Goal: Transaction & Acquisition: Book appointment/travel/reservation

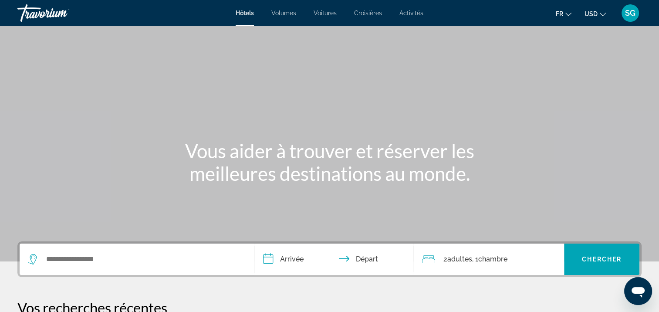
click at [602, 13] on icon "Changer de devise" at bounding box center [602, 14] width 6 height 6
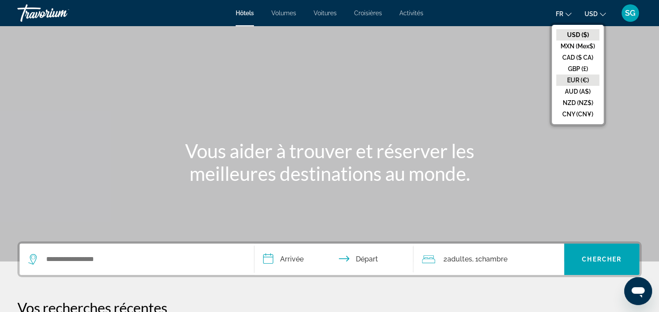
click at [582, 78] on button "EUR (€)" at bounding box center [577, 79] width 43 height 11
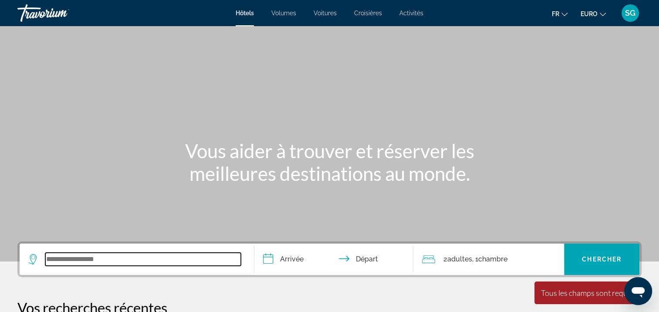
click at [92, 257] on input "Widget de recherche" at bounding box center [142, 258] width 195 height 13
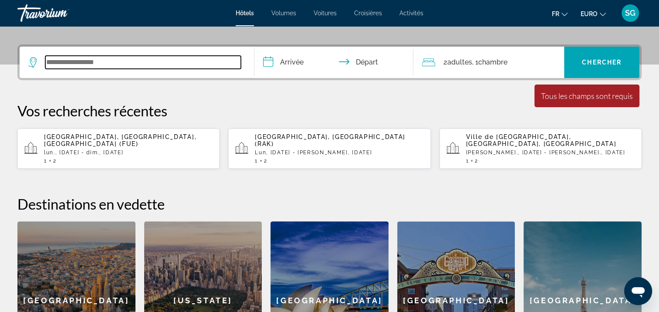
scroll to position [212, 0]
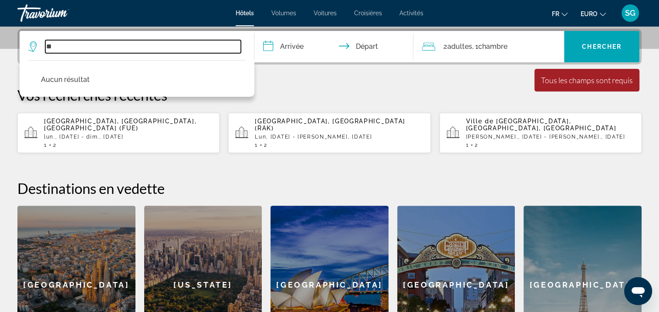
type input "*"
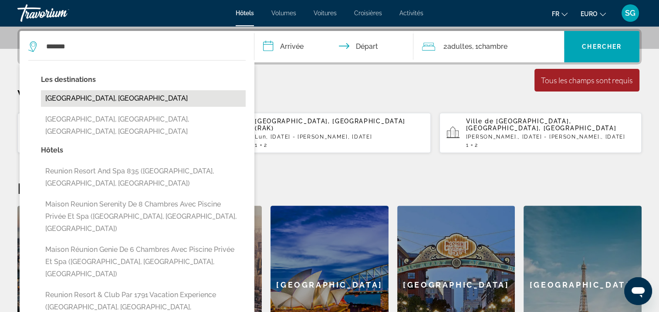
click at [95, 93] on button "[GEOGRAPHIC_DATA], [GEOGRAPHIC_DATA]" at bounding box center [143, 98] width 205 height 17
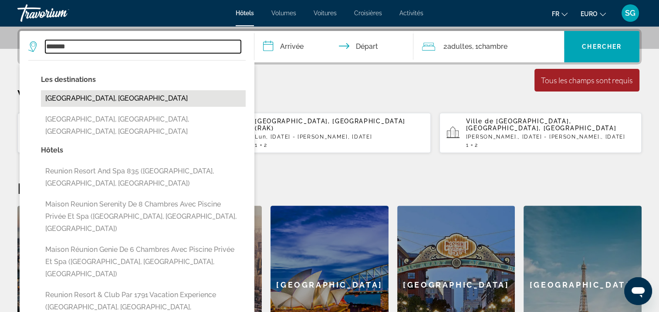
type input "**********"
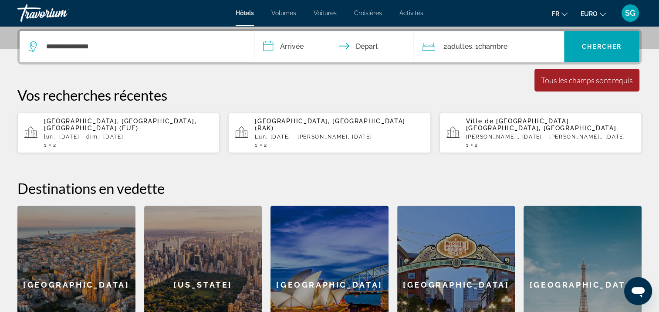
click at [294, 48] on input "**********" at bounding box center [335, 48] width 163 height 34
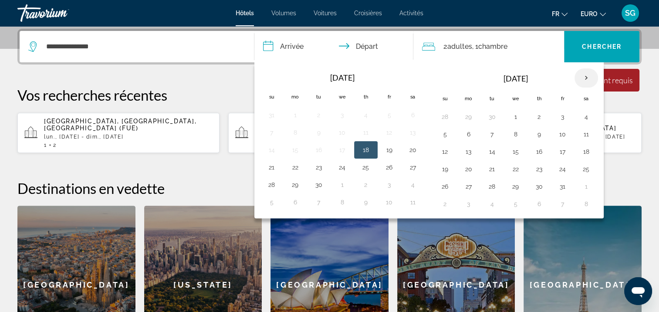
click at [583, 76] on th "Next month" at bounding box center [586, 77] width 24 height 19
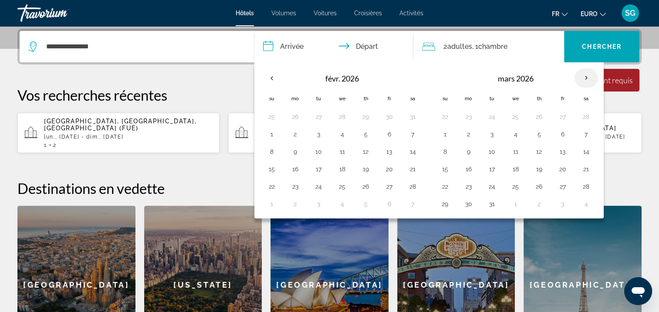
click at [583, 76] on th "Next month" at bounding box center [586, 77] width 24 height 19
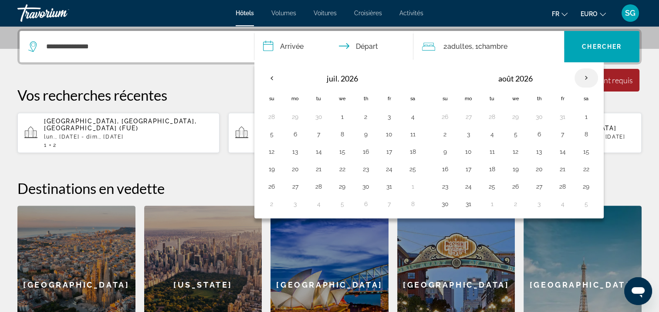
click at [583, 76] on th "Next month" at bounding box center [586, 77] width 24 height 19
click at [444, 167] on button "18" at bounding box center [445, 169] width 14 height 12
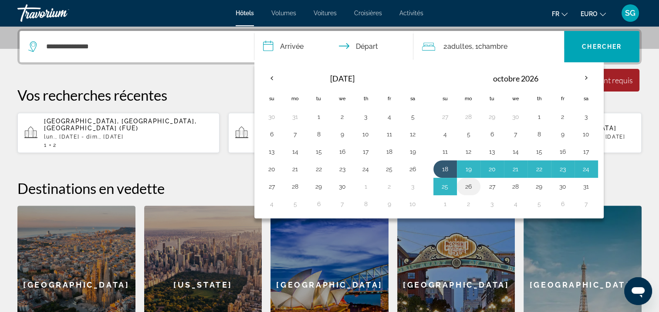
click at [466, 184] on button "26" at bounding box center [468, 186] width 14 height 12
type input "**********"
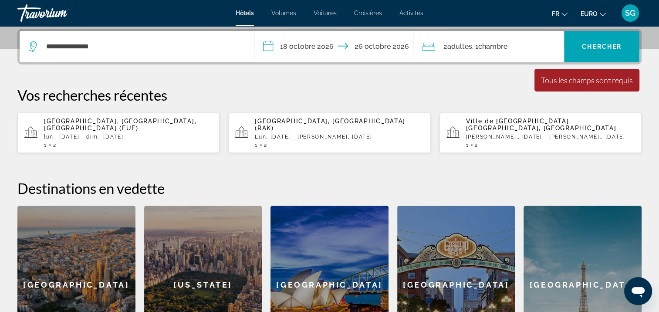
click at [458, 49] on span "Adultes" at bounding box center [459, 46] width 25 height 8
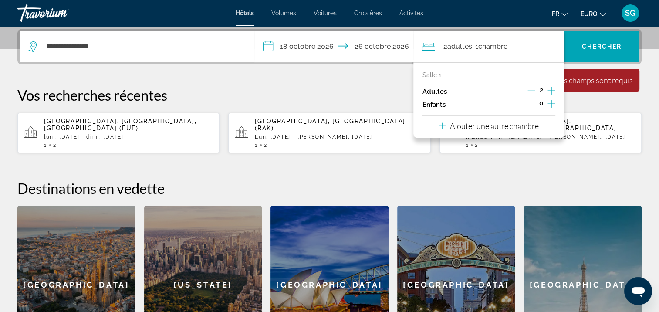
click at [549, 102] on icon "Augmenter les enfants" at bounding box center [551, 103] width 8 height 10
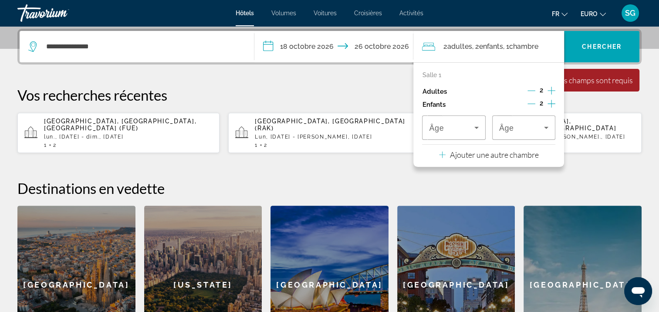
click at [549, 102] on icon "Augmenter les enfants" at bounding box center [551, 103] width 8 height 10
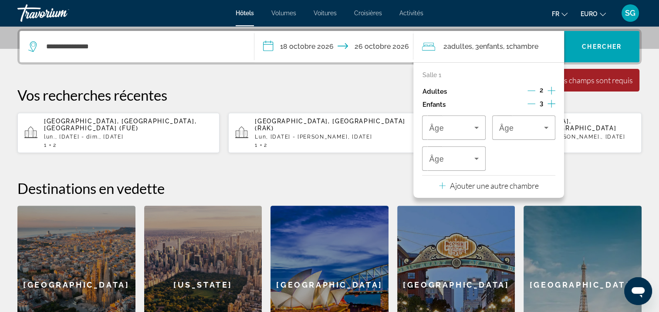
click at [549, 90] on icon "Augmenter les adultes" at bounding box center [551, 91] width 8 height 8
click at [473, 127] on icon "Voyageurs : 3 adultes, 3 enfants" at bounding box center [476, 127] width 10 height 10
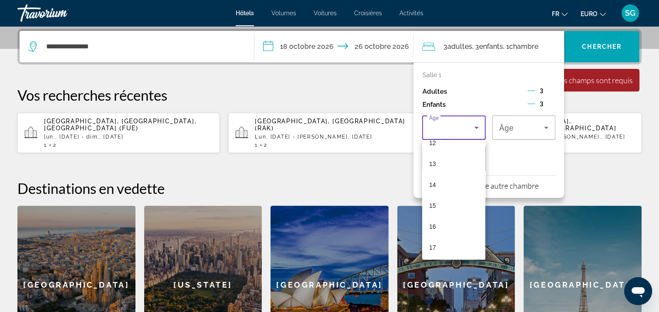
scroll to position [263, 0]
click at [453, 158] on mat-option "13" at bounding box center [453, 162] width 63 height 21
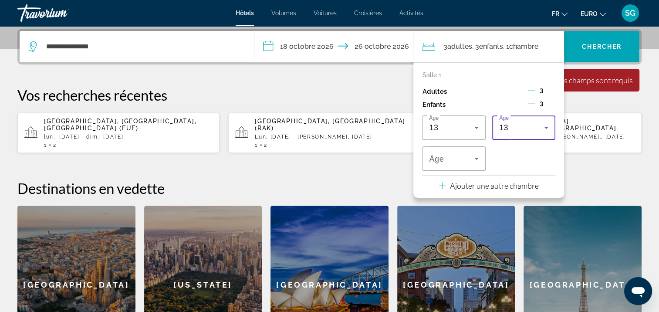
click at [549, 125] on icon "Voyageurs : 3 adultes, 3 enfants" at bounding box center [546, 127] width 10 height 10
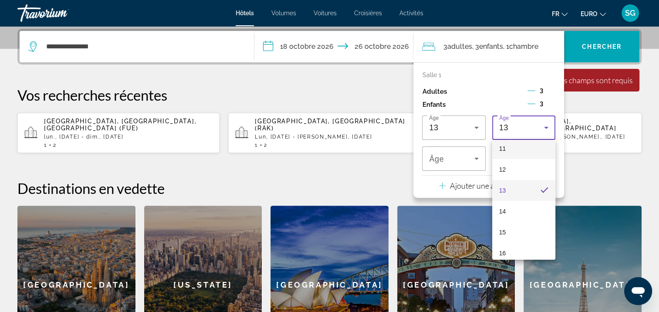
scroll to position [236, 0]
click at [518, 209] on mat-option "14" at bounding box center [523, 210] width 63 height 21
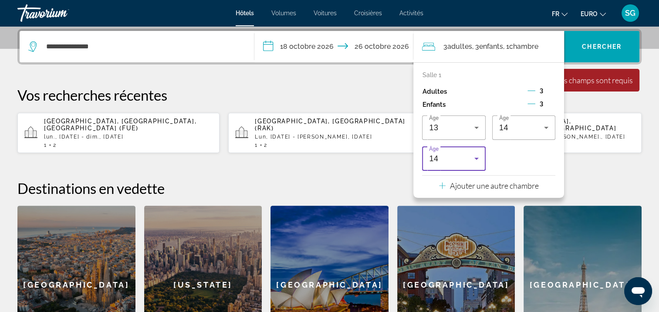
click at [477, 159] on icon "Voyageurs : 3 adultes, 3 enfants" at bounding box center [476, 158] width 10 height 10
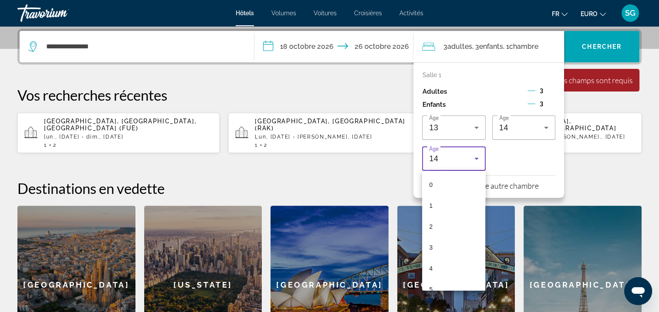
scroll to position [197, 0]
click at [448, 234] on mat-option "12" at bounding box center [453, 238] width 63 height 21
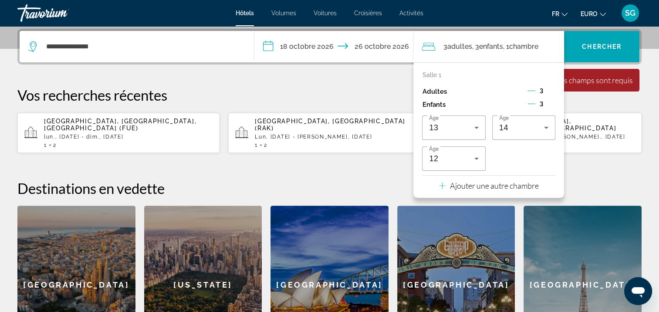
click at [384, 169] on div "**********" at bounding box center [329, 196] width 659 height 335
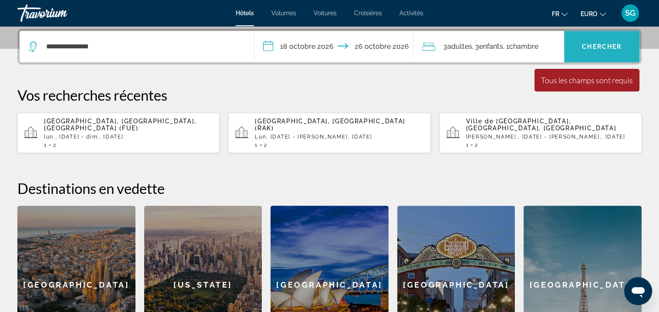
click at [602, 40] on span "Widget de recherche" at bounding box center [601, 46] width 75 height 21
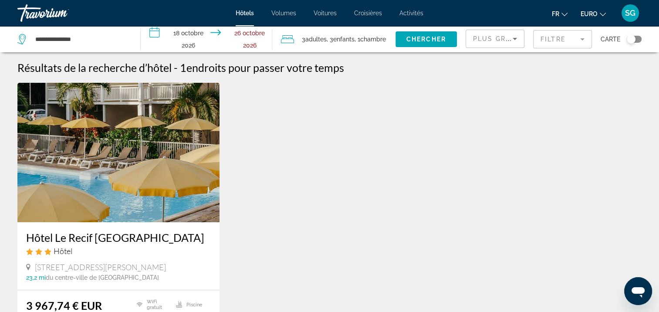
click at [583, 40] on mat-form-field "Filtre" at bounding box center [562, 39] width 59 height 18
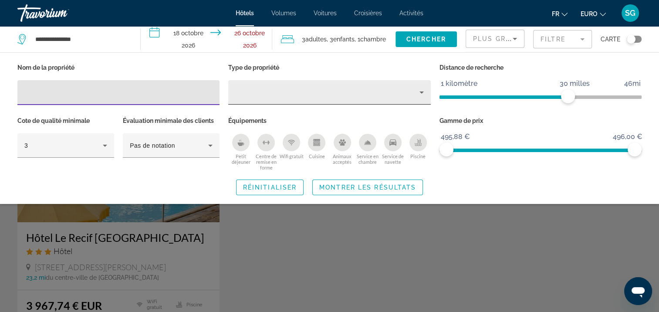
click at [427, 91] on div "Filtres d’hôtel" at bounding box center [329, 92] width 202 height 24
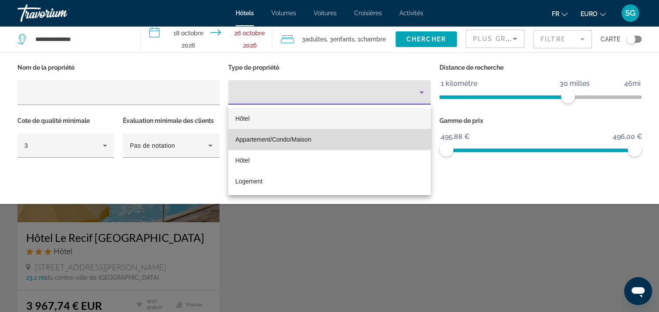
click at [326, 138] on mat-option "Appartement/Condo/Maison" at bounding box center [329, 139] width 202 height 21
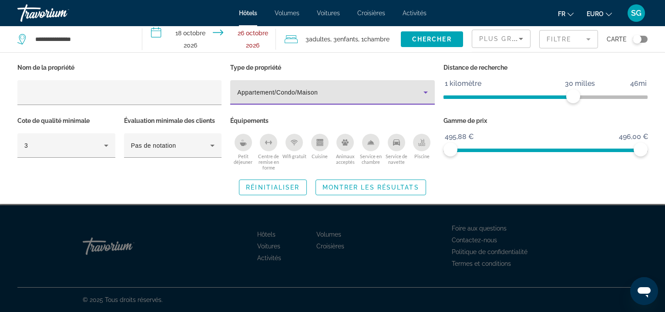
click at [421, 144] on icon "Piscine" at bounding box center [422, 145] width 7 height 2
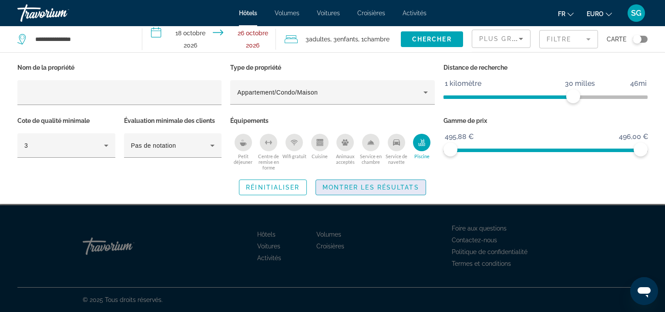
click at [344, 183] on span "Widget de recherche" at bounding box center [371, 187] width 110 height 21
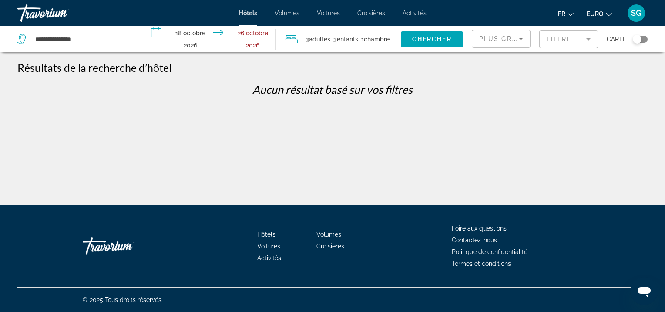
click at [587, 39] on mat-form-field "Filtre" at bounding box center [568, 39] width 59 height 18
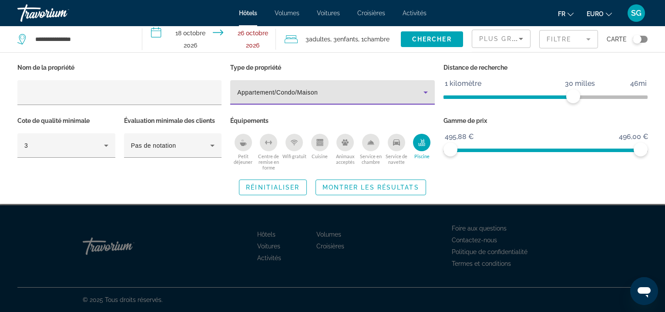
click at [426, 92] on icon "Type de propriété" at bounding box center [426, 92] width 4 height 2
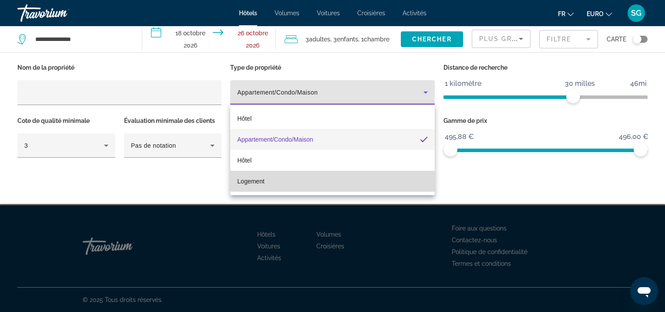
click at [336, 174] on mat-option "Logement" at bounding box center [332, 181] width 204 height 21
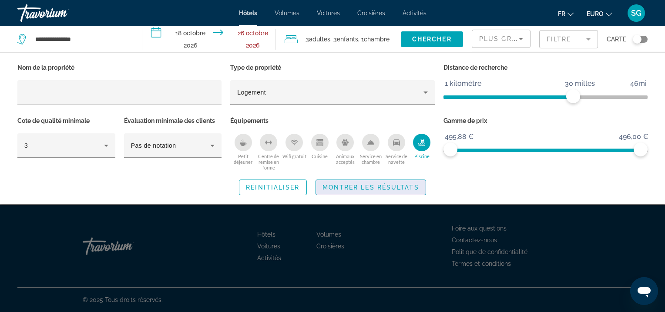
click at [351, 188] on span "Montrer les résultats" at bounding box center [371, 187] width 97 height 7
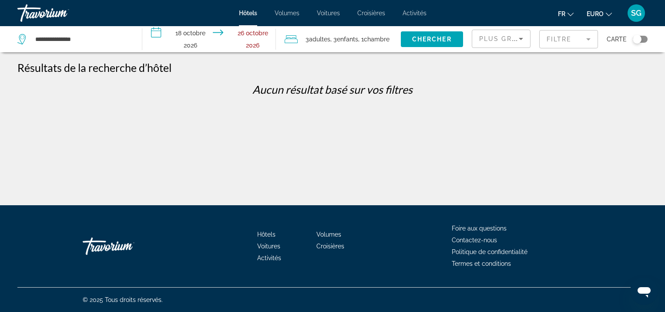
click at [644, 38] on div "Basculer la carte" at bounding box center [640, 39] width 15 height 7
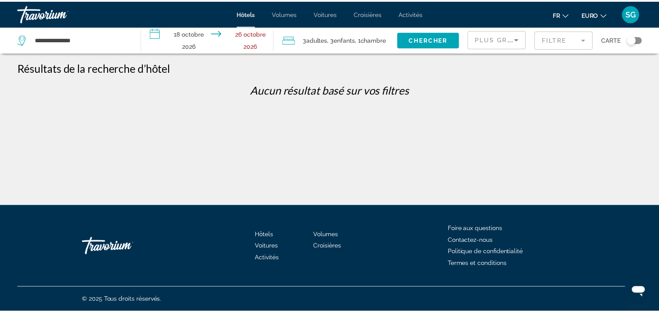
scroll to position [52, 0]
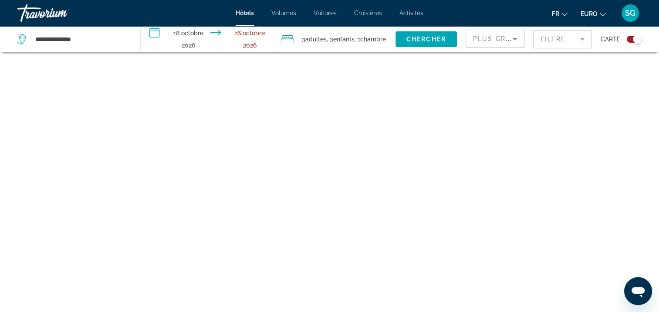
click at [583, 37] on mat-form-field "Filtre" at bounding box center [562, 39] width 59 height 18
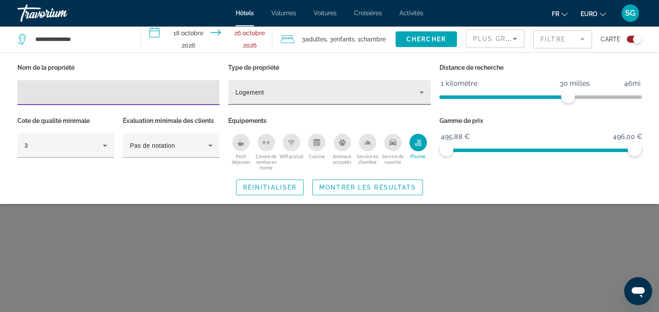
click at [421, 94] on icon "Type de propriété" at bounding box center [421, 92] width 10 height 10
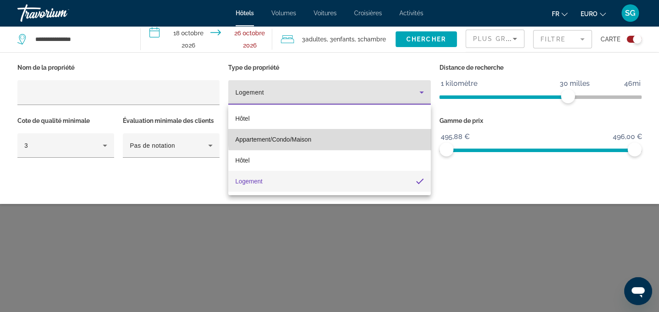
click at [387, 134] on mat-option "Appartement/Condo/Maison" at bounding box center [329, 139] width 202 height 21
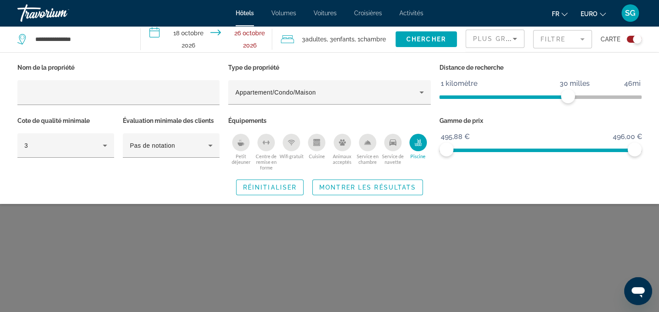
click at [416, 143] on icon "Piscine" at bounding box center [417, 144] width 7 height 2
click at [389, 190] on span "Montrer les résultats" at bounding box center [367, 187] width 97 height 7
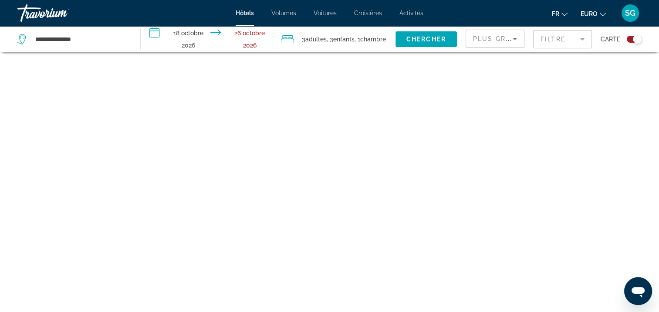
click at [628, 40] on div "Basculer la carte" at bounding box center [633, 39] width 15 height 7
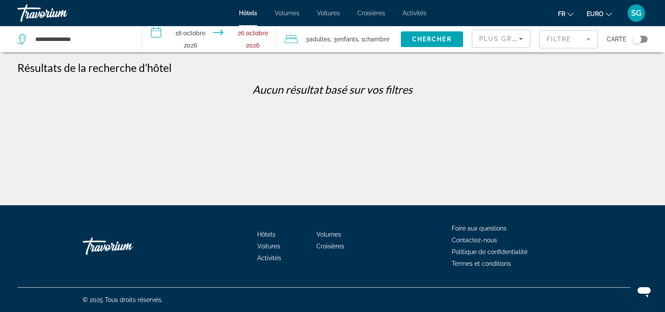
click at [643, 40] on div "Basculer la carte" at bounding box center [640, 39] width 15 height 7
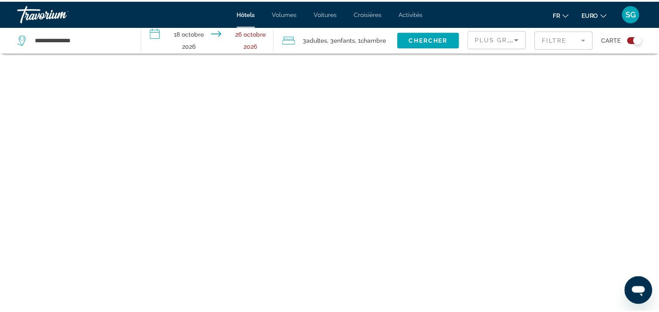
scroll to position [52, 0]
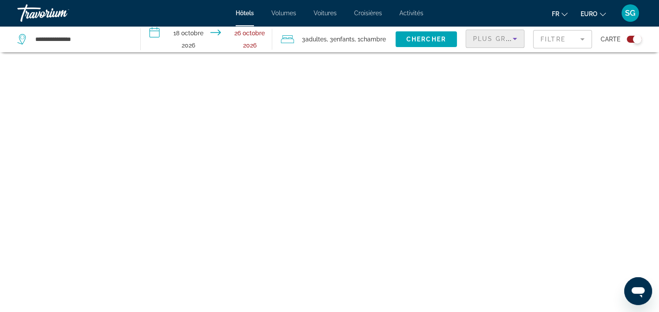
click at [512, 38] on icon "Trier par" at bounding box center [514, 39] width 10 height 10
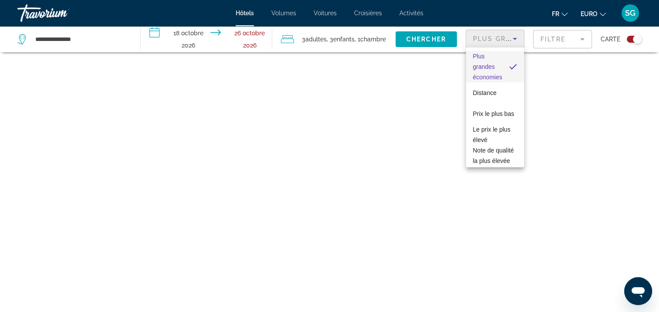
click at [512, 38] on div at bounding box center [329, 156] width 659 height 312
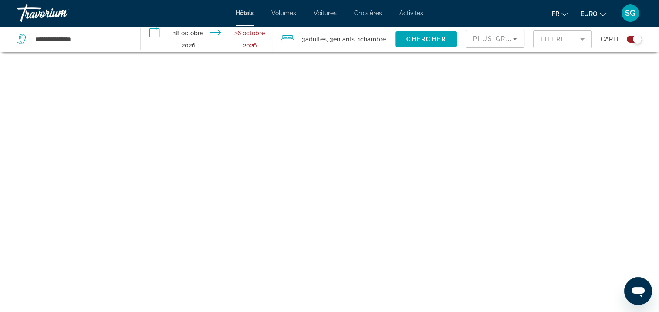
click at [374, 39] on span "Chambre" at bounding box center [373, 39] width 26 height 7
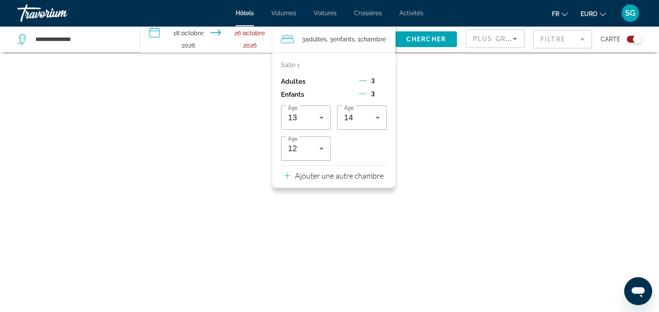
click at [307, 178] on p "Ajouter une autre chambre" at bounding box center [339, 176] width 89 height 10
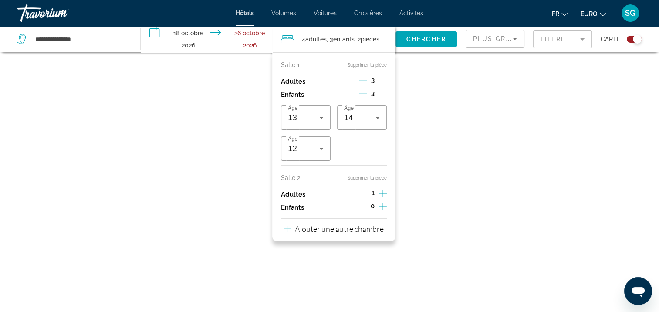
click at [287, 226] on icon "Voyageurs : 4 adultes, 3 enfants" at bounding box center [287, 228] width 7 height 10
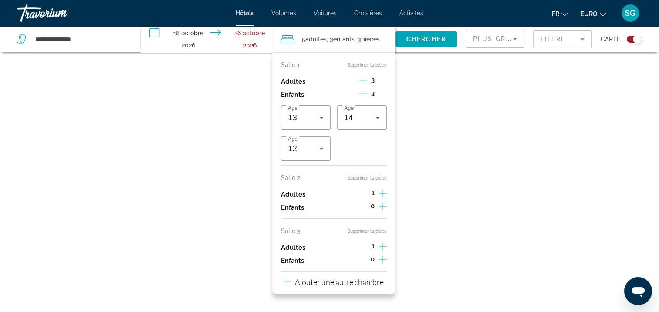
click at [422, 117] on div "Contenu principal" at bounding box center [329, 156] width 659 height 312
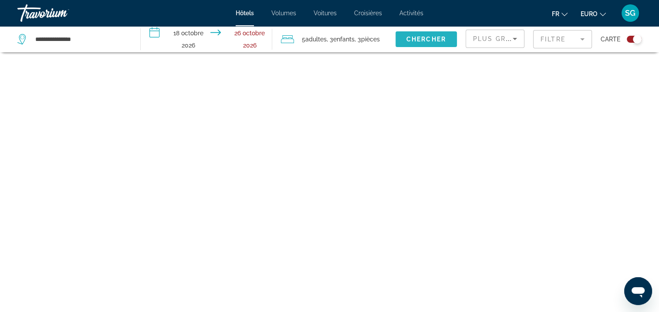
click at [429, 34] on span "Widget de recherche" at bounding box center [425, 39] width 61 height 21
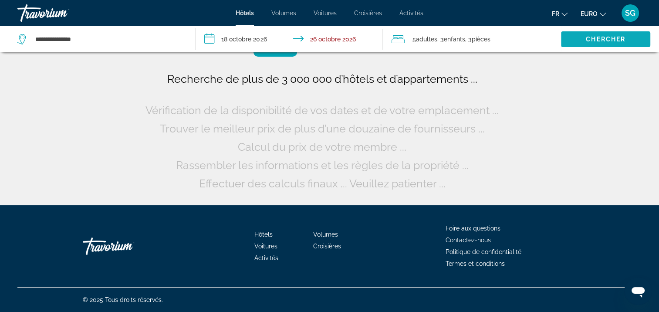
scroll to position [0, 0]
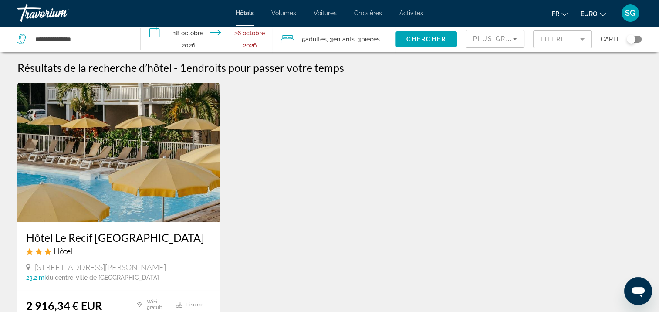
click at [583, 39] on mat-form-field "Filtre" at bounding box center [562, 39] width 59 height 18
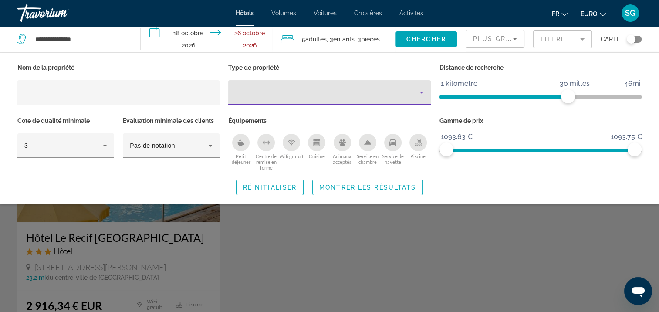
click at [418, 92] on icon "Type de propriété" at bounding box center [421, 92] width 10 height 10
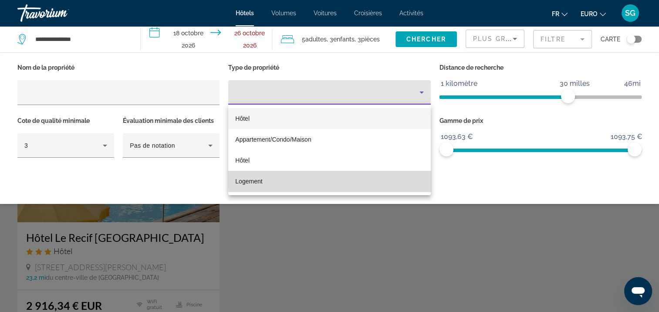
click at [339, 179] on mat-option "Logement" at bounding box center [329, 181] width 202 height 21
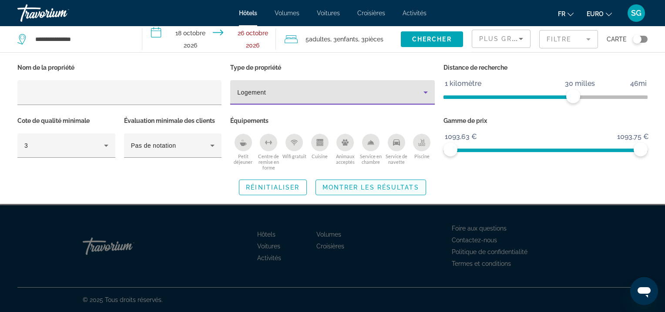
click at [376, 192] on span "Widget de recherche" at bounding box center [371, 187] width 110 height 21
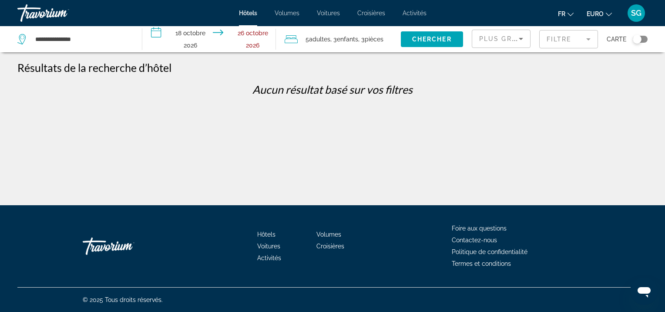
click at [292, 13] on span "Volumes" at bounding box center [287, 13] width 25 height 7
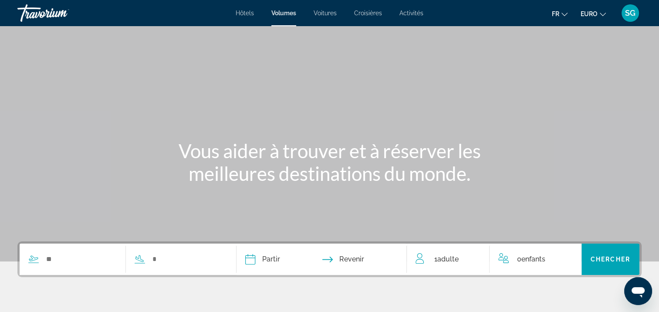
click at [241, 13] on span "Hôtels" at bounding box center [245, 13] width 18 height 7
